Goal: Download file/media

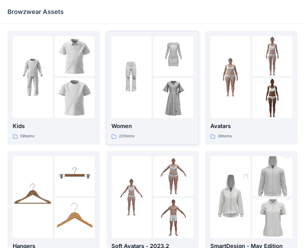
click at [166, 70] on img at bounding box center [173, 56] width 40 height 40
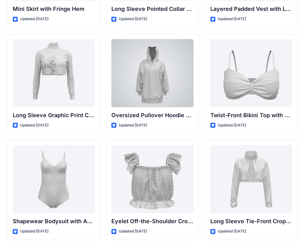
scroll to position [1933, 0]
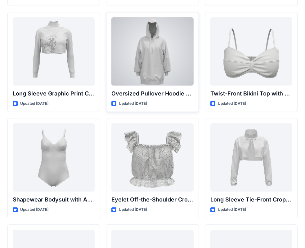
click at [148, 62] on div at bounding box center [152, 51] width 82 height 68
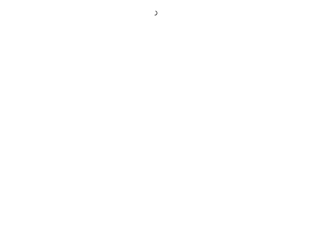
click at [148, 62] on div at bounding box center [155, 124] width 310 height 248
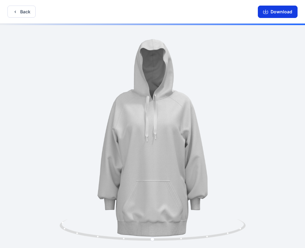
click at [265, 10] on icon "button" at bounding box center [265, 11] width 5 height 5
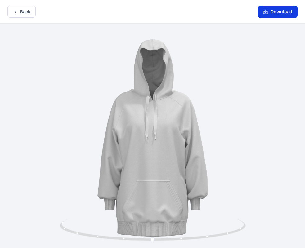
click at [290, 8] on button "Download" at bounding box center [278, 12] width 40 height 12
click at [277, 16] on button "Download" at bounding box center [278, 12] width 40 height 12
